Goal: Task Accomplishment & Management: Manage account settings

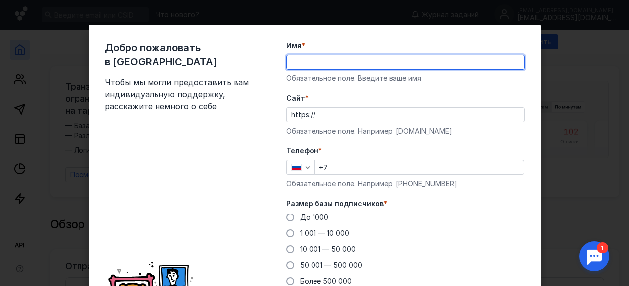
click at [342, 66] on input "Имя *" at bounding box center [406, 62] width 238 height 14
type input "[PERSON_NAME]"
click at [356, 113] on input "Cайт *" at bounding box center [423, 115] width 204 height 14
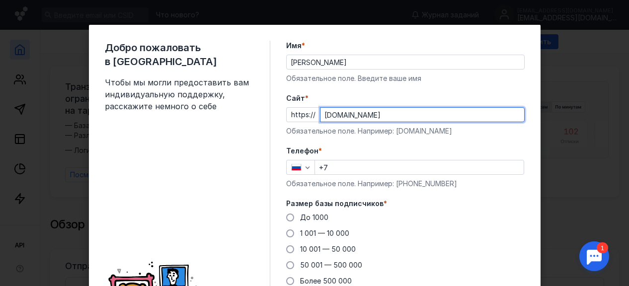
click at [321, 114] on input "[DOMAIN_NAME]" at bounding box center [423, 115] width 204 height 14
click at [321, 113] on input "[DOMAIN_NAME]" at bounding box center [423, 115] width 204 height 14
type input "[DOMAIN_NAME]"
click at [351, 168] on input "+7" at bounding box center [419, 168] width 209 height 14
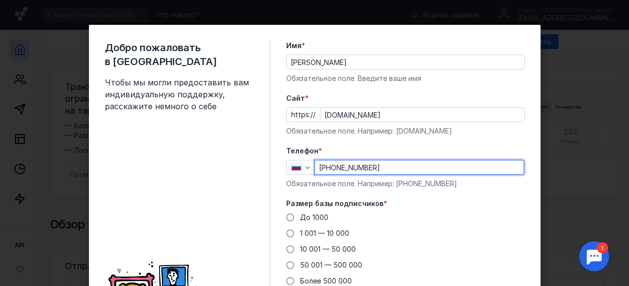
type input "[PHONE_NUMBER]"
click at [448, 199] on label "Размер базы подписчиков *" at bounding box center [405, 204] width 239 height 10
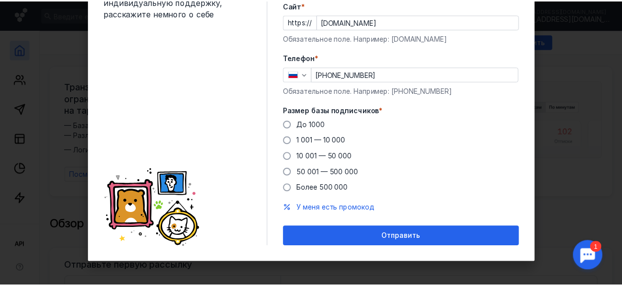
scroll to position [94, 0]
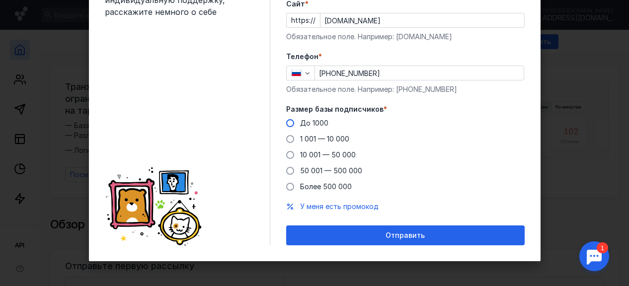
click at [312, 123] on span "До 1000" at bounding box center [314, 123] width 28 height 8
click at [0, 0] on input "До 1000" at bounding box center [0, 0] width 0 height 0
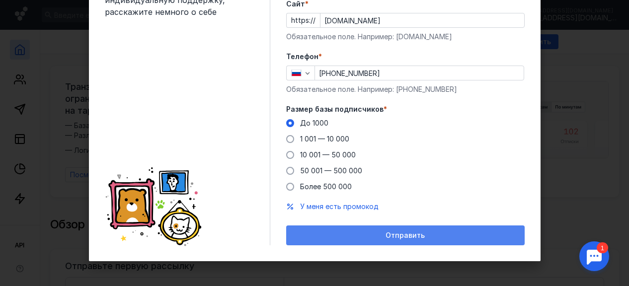
click at [429, 233] on div "Отправить" at bounding box center [405, 236] width 229 height 8
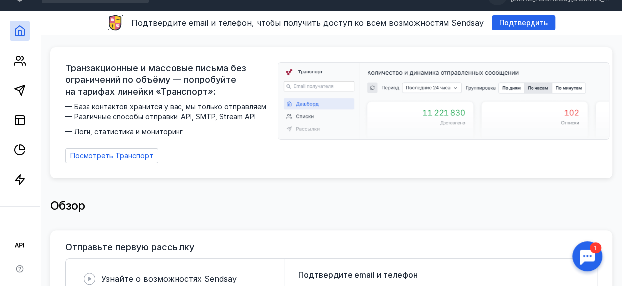
scroll to position [20, 0]
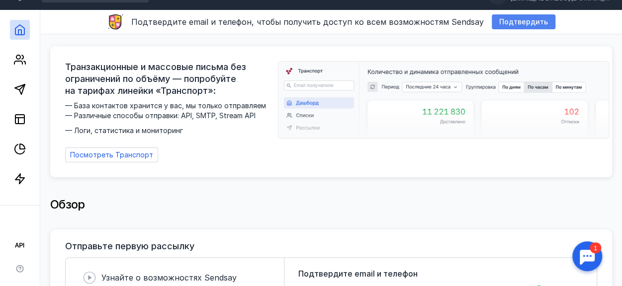
click at [520, 22] on span "Подтвердить" at bounding box center [523, 22] width 49 height 8
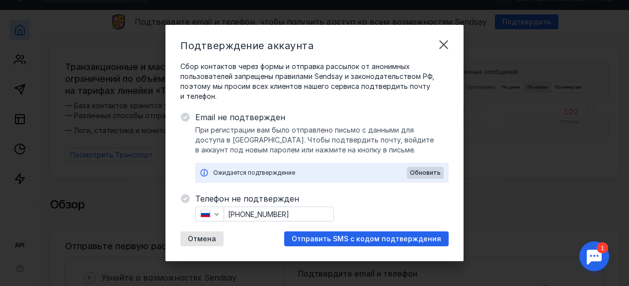
click at [356, 107] on div "Сбор контактов через формы и отправка рассылок от анонимных пользователей запре…" at bounding box center [314, 154] width 268 height 185
click at [421, 172] on span "Обновить" at bounding box center [425, 173] width 31 height 7
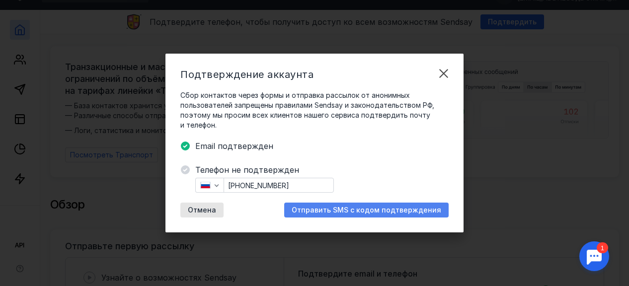
click at [355, 210] on span "Отправить SMS с кодом подтверждения" at bounding box center [367, 210] width 150 height 8
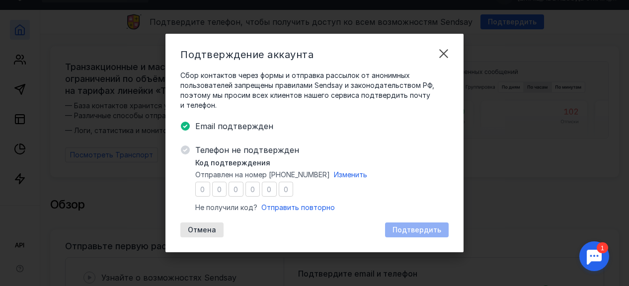
click at [352, 210] on div "Код подтверждения Отправлен на номер [PHONE_NUMBER] Изменить Не получили код? О…" at bounding box center [322, 185] width 254 height 55
click at [200, 189] on input "number" at bounding box center [202, 189] width 15 height 15
type input "8"
type input "6"
type input "2"
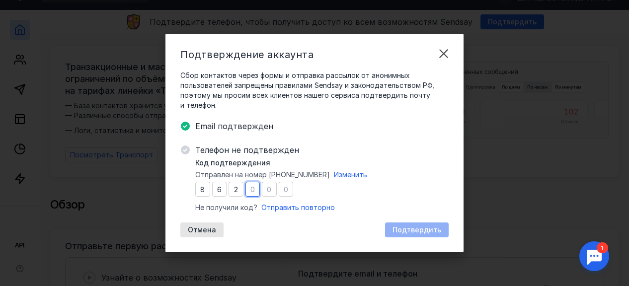
type input "5"
type input "9"
type input "1"
click at [338, 198] on div "Код подтверждения Отправлен на номер [PHONE_NUMBER] Изменить 8 6 2 5 9 1 Не пол…" at bounding box center [322, 185] width 254 height 55
click at [406, 231] on span "Подтвердить" at bounding box center [417, 230] width 49 height 8
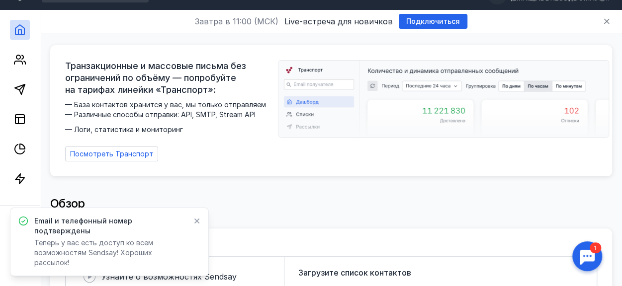
click at [424, 174] on div "Транзакционные и массовые письма без ограничений по объёму — попробуйте на тари…" at bounding box center [331, 107] width 562 height 148
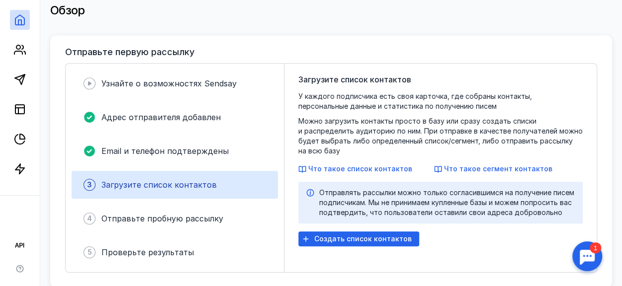
scroll to position [219, 0]
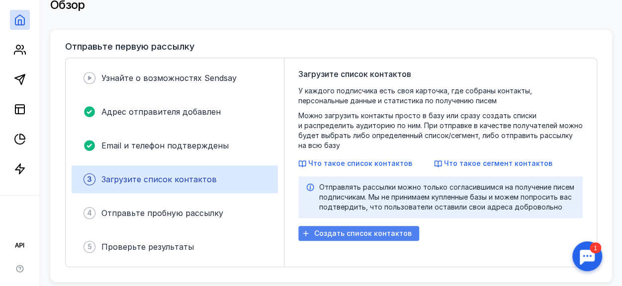
click at [339, 238] on span "Создать список контактов" at bounding box center [362, 234] width 97 height 8
click at [358, 68] on span "Загрузите список контактов" at bounding box center [354, 74] width 113 height 12
click at [152, 174] on span "Загрузите список контактов" at bounding box center [158, 179] width 115 height 10
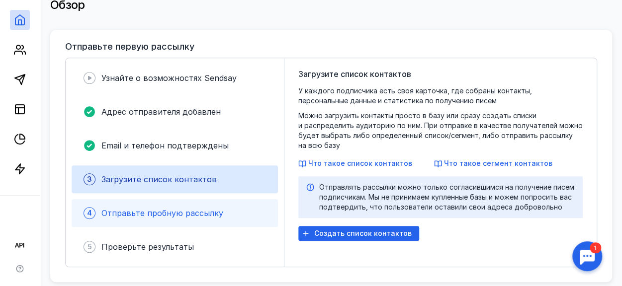
click at [153, 208] on span "Отправьте пробную рассылку" at bounding box center [162, 213] width 122 height 10
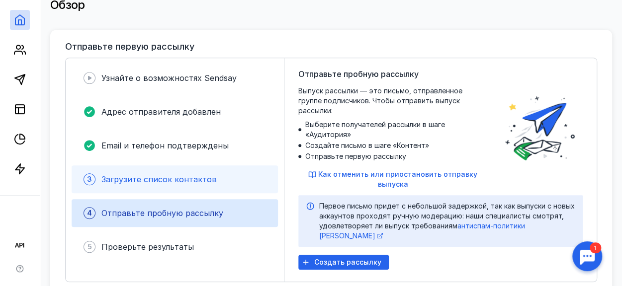
click at [174, 174] on span "Загрузите список контактов" at bounding box center [158, 179] width 115 height 10
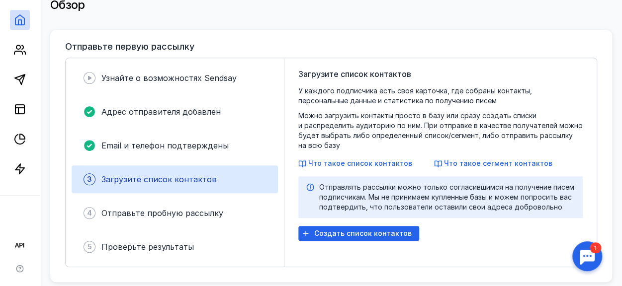
scroll to position [0, 0]
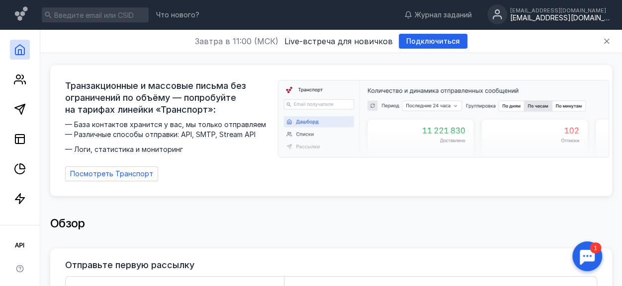
click at [574, 15] on div "[EMAIL_ADDRESS][DOMAIN_NAME]" at bounding box center [559, 18] width 99 height 8
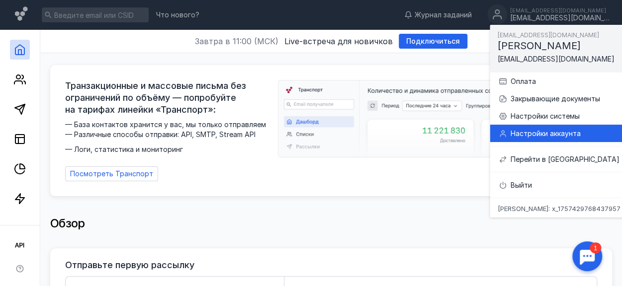
click at [555, 134] on div "Настройки аккаунта" at bounding box center [570, 134] width 120 height 10
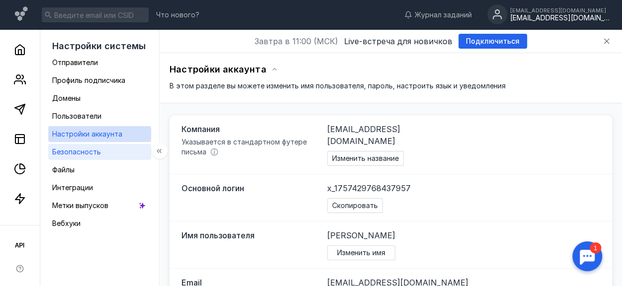
click at [109, 152] on link "Безопасность" at bounding box center [99, 152] width 103 height 16
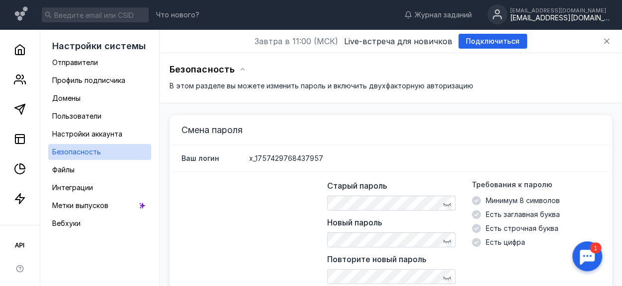
click at [408, 150] on div "Ваш логин x_1757429768437957" at bounding box center [391, 159] width 442 height 26
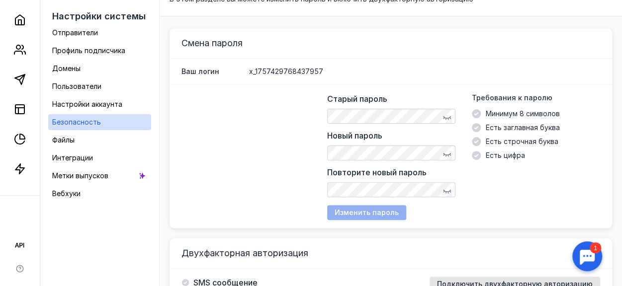
scroll to position [99, 0]
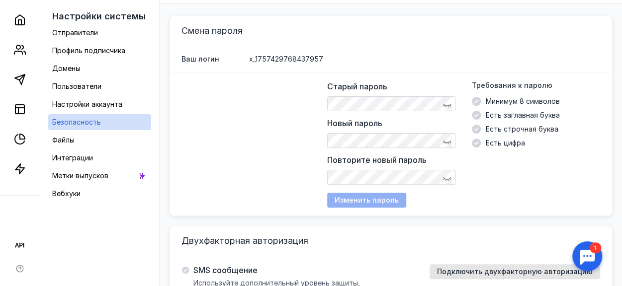
click at [303, 58] on span "x_1757429768437957" at bounding box center [286, 59] width 74 height 10
click at [375, 64] on div "Ваш логин x_1757429768437957" at bounding box center [391, 59] width 442 height 26
click at [300, 54] on span "x_1757429768437957" at bounding box center [286, 59] width 74 height 10
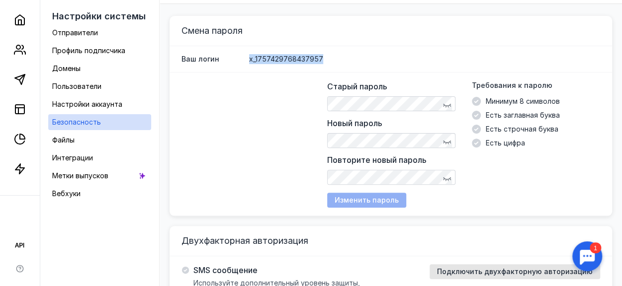
click at [300, 54] on span "x_1757429768437957" at bounding box center [286, 59] width 74 height 10
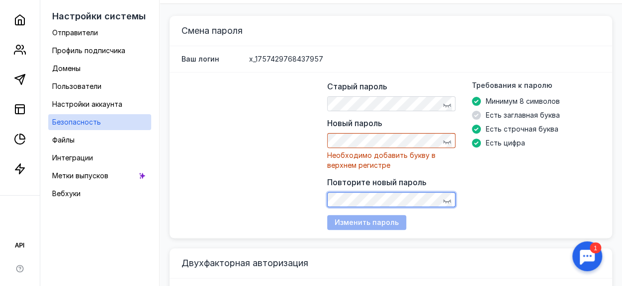
click at [407, 174] on div "Старый пароль Новый пароль Необходимо добавить букву в верхнем регистре Повтори…" at bounding box center [391, 144] width 129 height 127
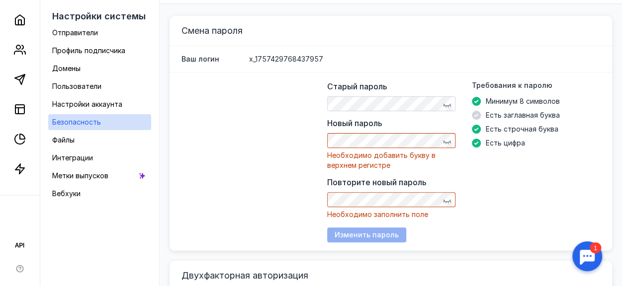
click at [318, 158] on div "Старый пароль Новый пароль Необходимо добавить букву в верхнем регистре Повтори…" at bounding box center [391, 162] width 442 height 178
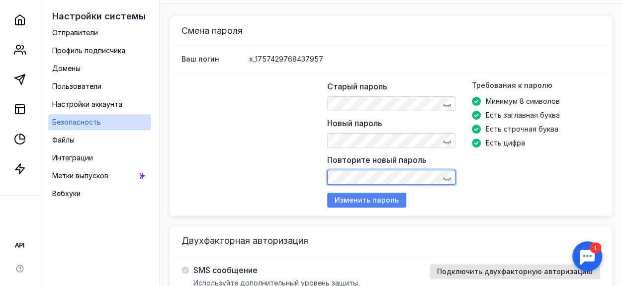
click at [375, 200] on span "Изменить пароль" at bounding box center [367, 200] width 64 height 8
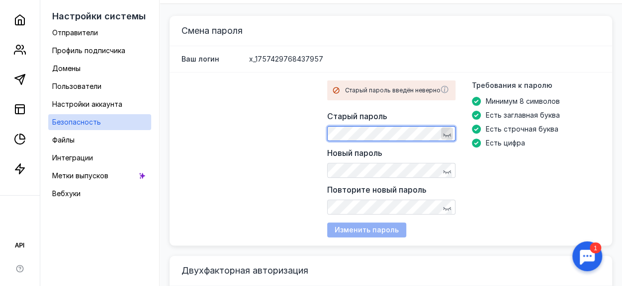
click at [448, 138] on icon "button" at bounding box center [447, 134] width 8 height 8
click at [386, 238] on div "Старый пароль введён неверно Старый пароль Новый пароль Повторите новый пароль …" at bounding box center [463, 159] width 273 height 157
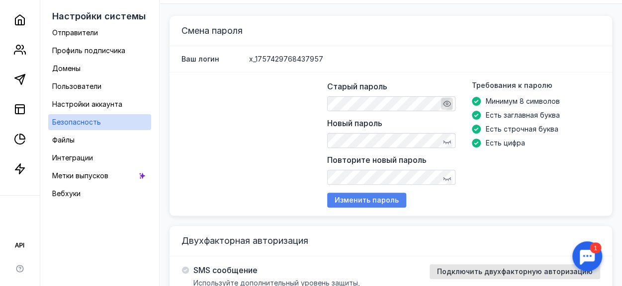
click at [384, 199] on span "Изменить пароль" at bounding box center [367, 200] width 64 height 8
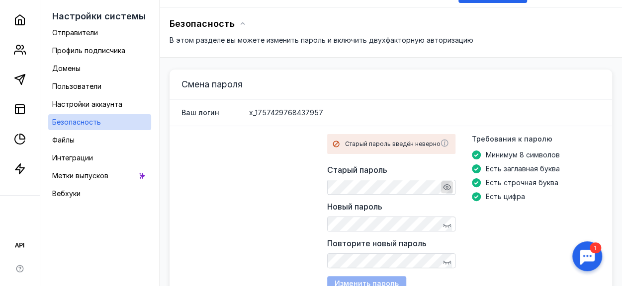
scroll to position [0, 0]
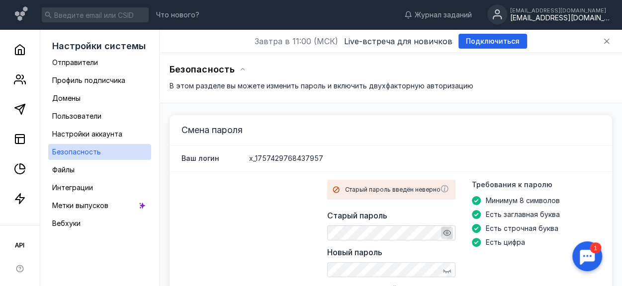
click at [566, 14] on div "[EMAIL_ADDRESS][DOMAIN_NAME]" at bounding box center [559, 18] width 99 height 8
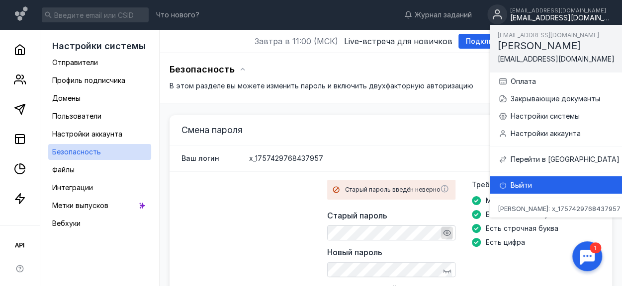
click at [544, 187] on div "Выйти" at bounding box center [570, 185] width 120 height 10
